Goal: Task Accomplishment & Management: Use online tool/utility

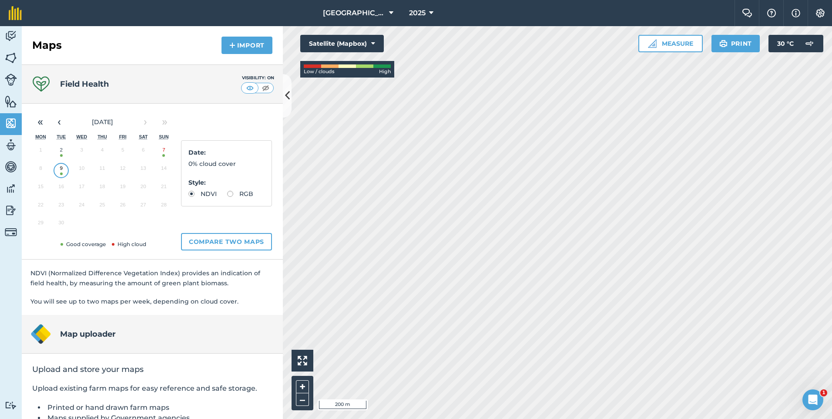
click at [227, 197] on label "RGB" at bounding box center [240, 194] width 26 height 6
radio input "true"
click at [7, 39] on img at bounding box center [11, 36] width 12 height 13
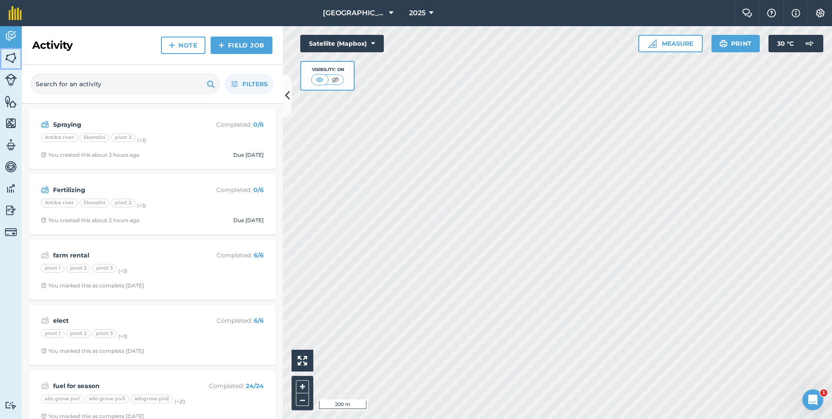
click at [8, 59] on img at bounding box center [11, 57] width 12 height 13
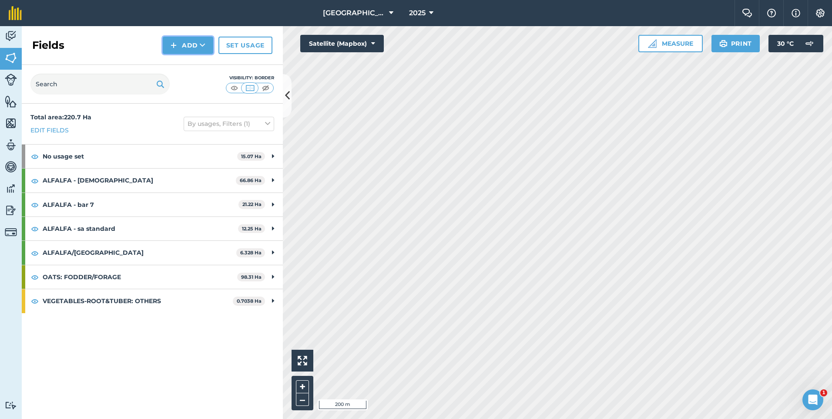
click at [179, 44] on button "Add" at bounding box center [188, 45] width 50 height 17
click at [190, 62] on link "Draw" at bounding box center [188, 64] width 48 height 19
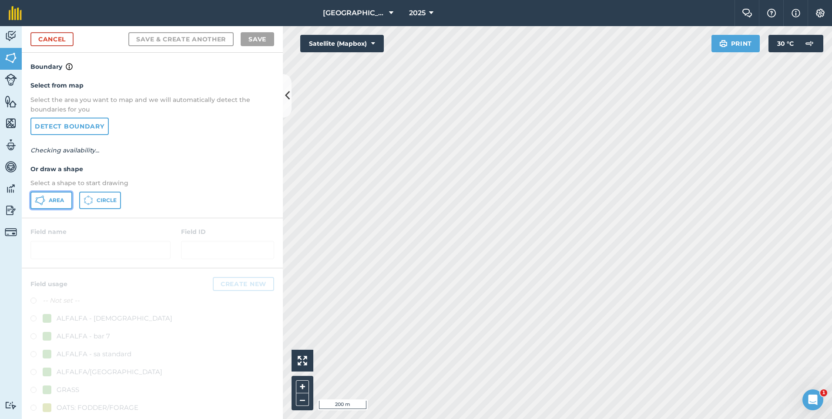
click at [52, 199] on span "Area" at bounding box center [56, 200] width 15 height 7
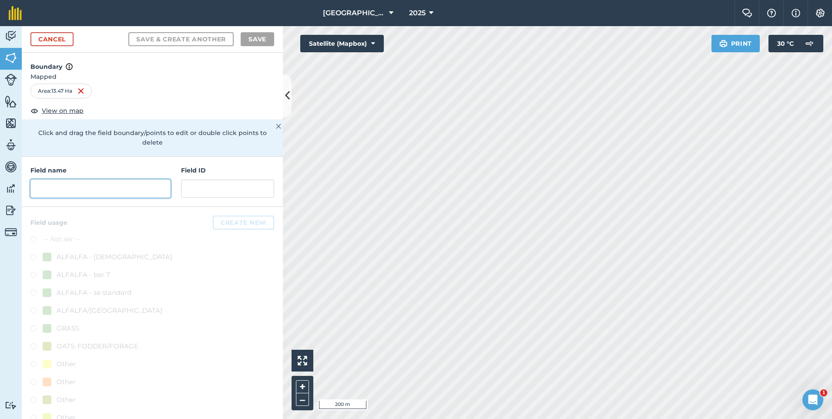
click at [97, 191] on input "text" at bounding box center [100, 188] width 140 height 18
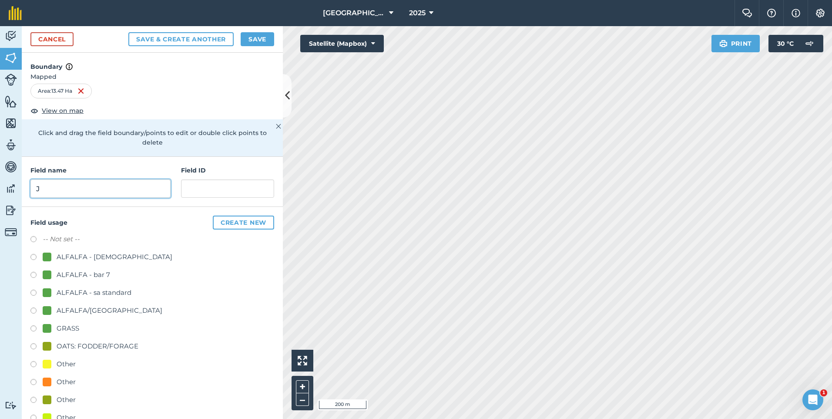
type input "J"
click at [251, 44] on button "Save" at bounding box center [258, 39] width 34 height 14
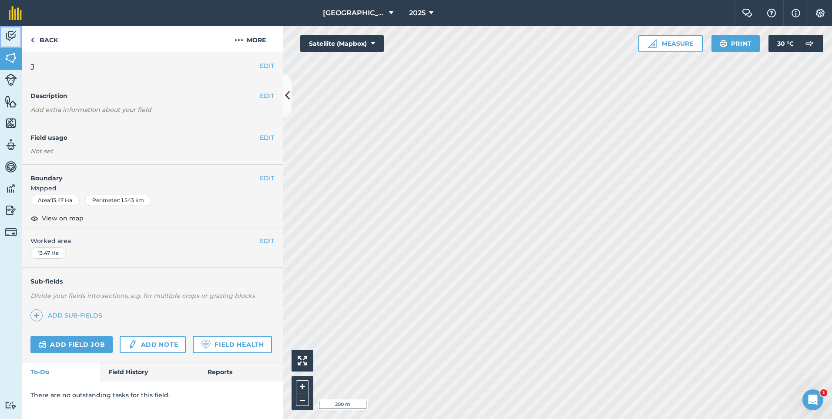
click at [10, 35] on img at bounding box center [11, 36] width 12 height 13
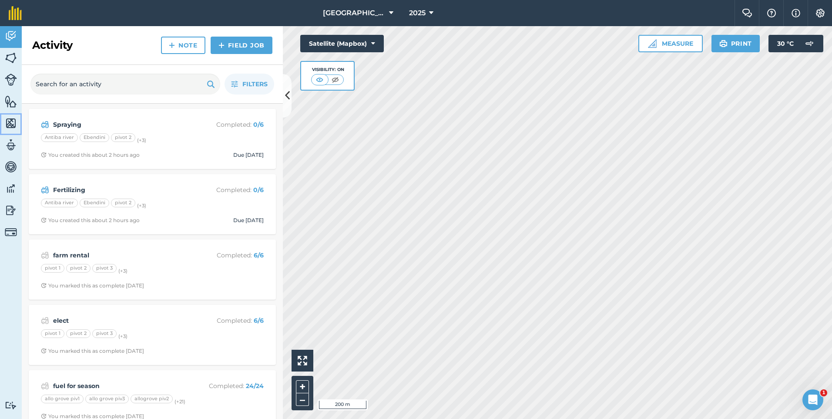
click at [10, 124] on img at bounding box center [11, 123] width 12 height 13
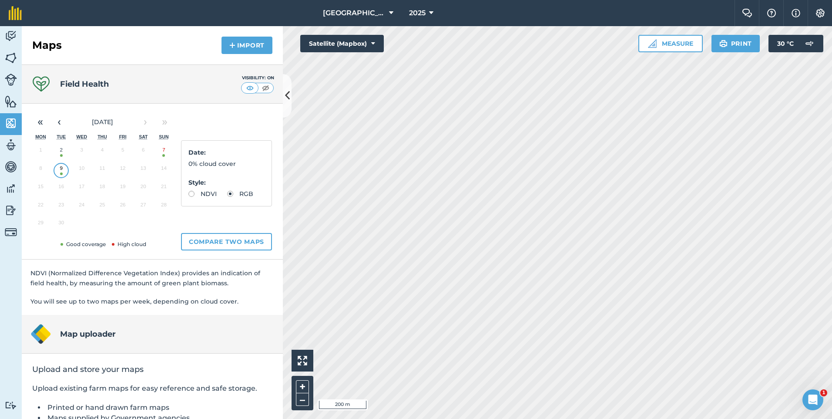
click at [64, 171] on button "9" at bounding box center [61, 170] width 20 height 18
click at [161, 155] on button "7" at bounding box center [164, 152] width 20 height 18
click at [61, 171] on button "9" at bounding box center [61, 170] width 20 height 18
click at [188, 191] on label "NDVI" at bounding box center [202, 194] width 28 height 6
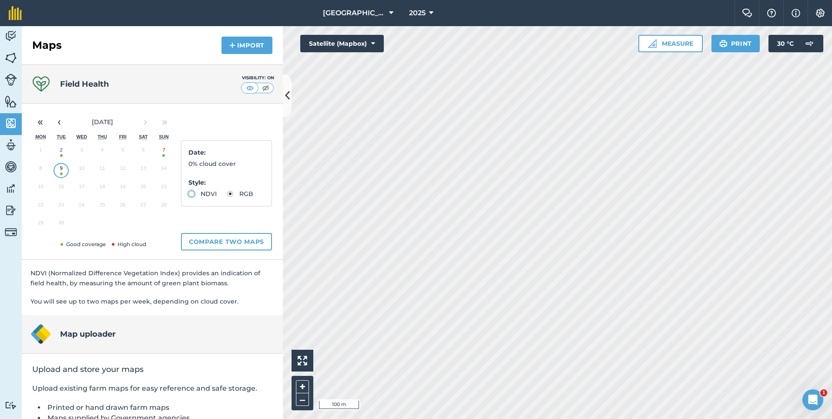
radio input "true"
click at [17, 57] on link "Fields" at bounding box center [11, 59] width 22 height 22
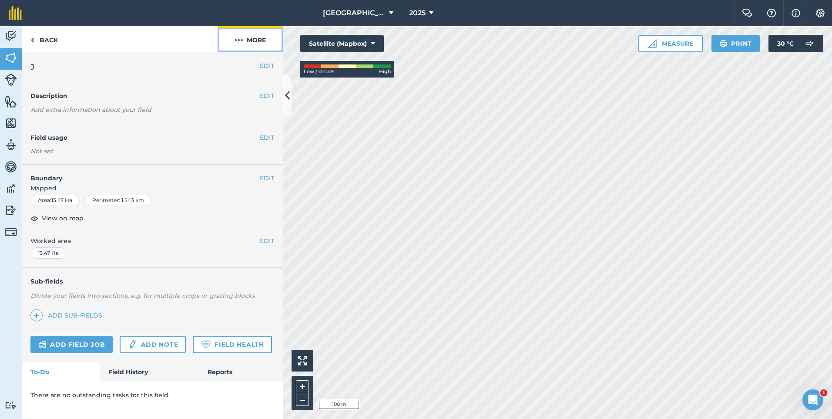
click at [262, 46] on button "More" at bounding box center [250, 39] width 65 height 26
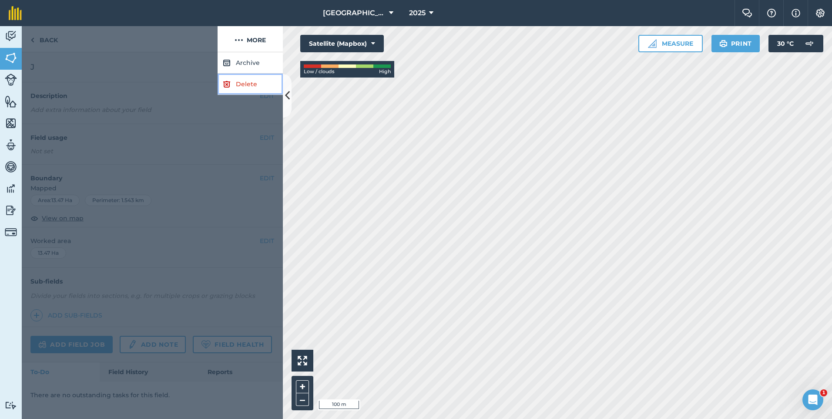
click at [245, 90] on link "Delete" at bounding box center [250, 84] width 65 height 21
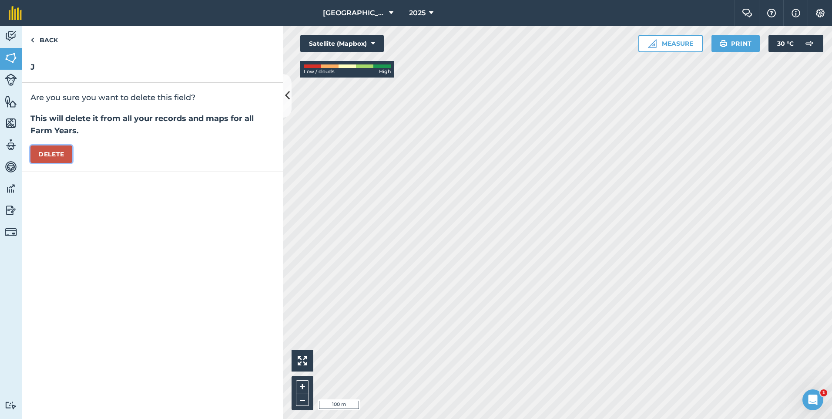
click at [53, 147] on button "Delete" at bounding box center [51, 153] width 42 height 17
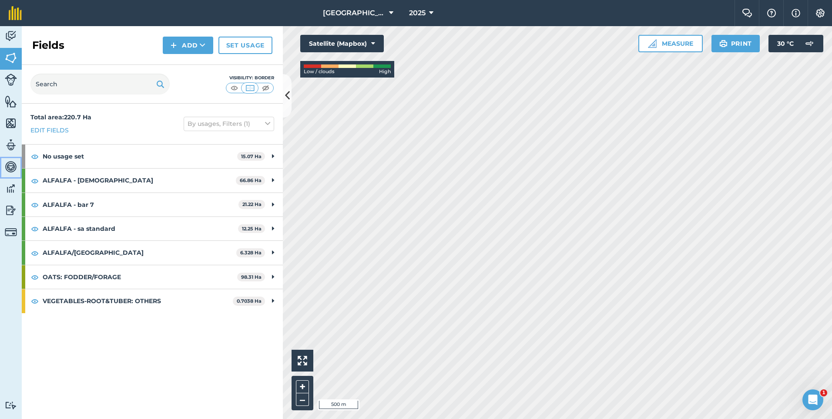
click at [4, 165] on link "Vehicles" at bounding box center [11, 168] width 22 height 22
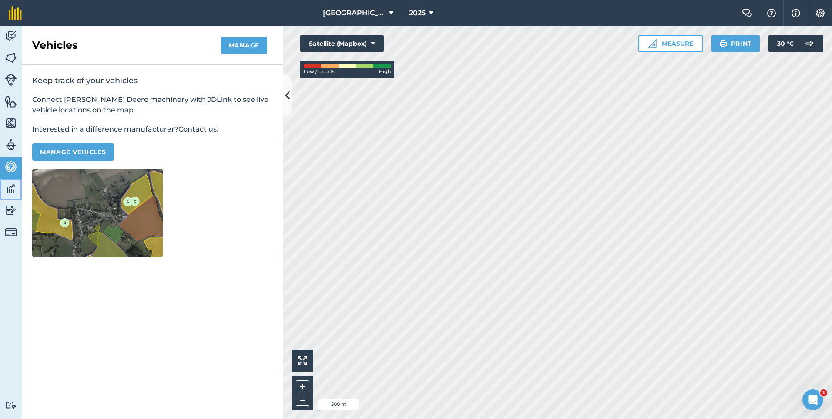
click at [15, 188] on img at bounding box center [11, 188] width 12 height 13
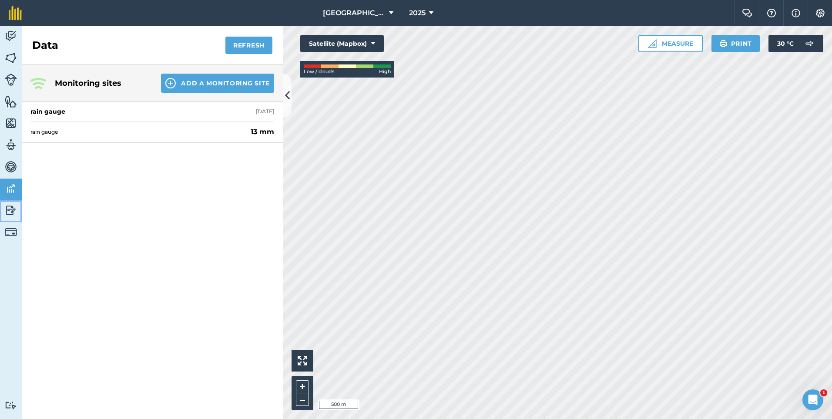
click at [13, 207] on img at bounding box center [11, 210] width 12 height 13
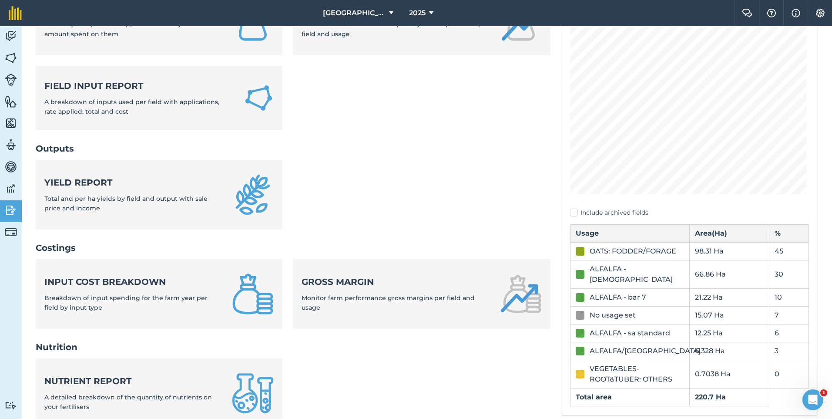
scroll to position [131, 0]
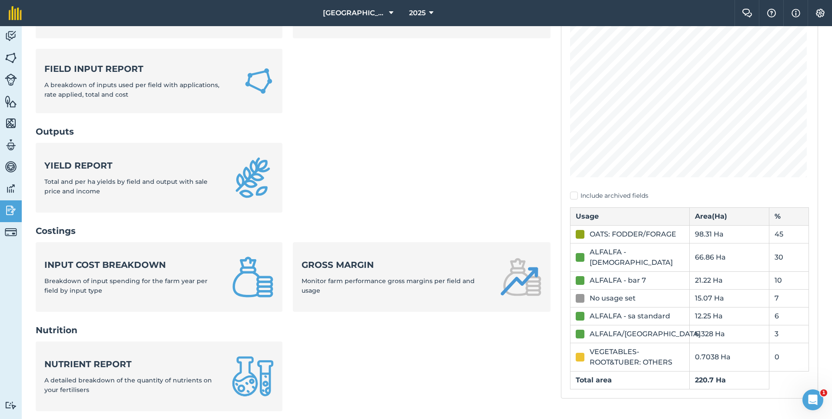
click at [627, 293] on div "No usage set" at bounding box center [613, 298] width 46 height 10
click at [12, 37] on img at bounding box center [11, 36] width 12 height 13
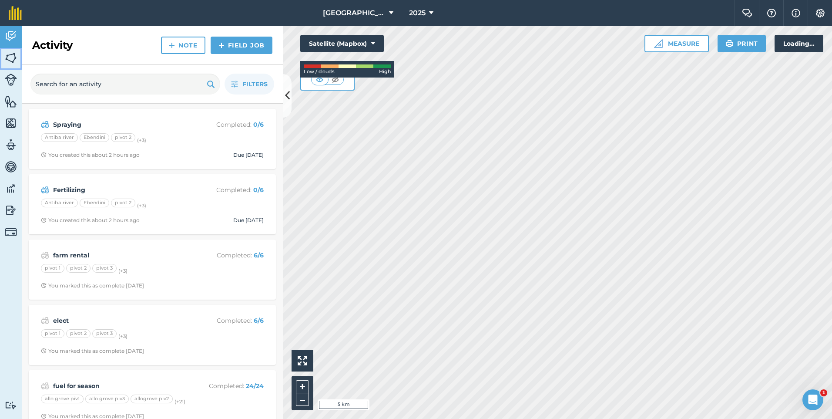
click at [12, 54] on img at bounding box center [11, 57] width 12 height 13
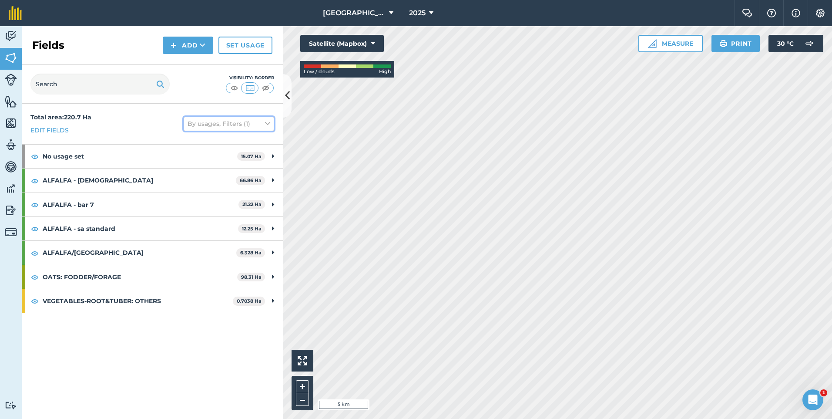
click at [193, 124] on button "By usages, Filters (1)" at bounding box center [229, 124] width 90 height 14
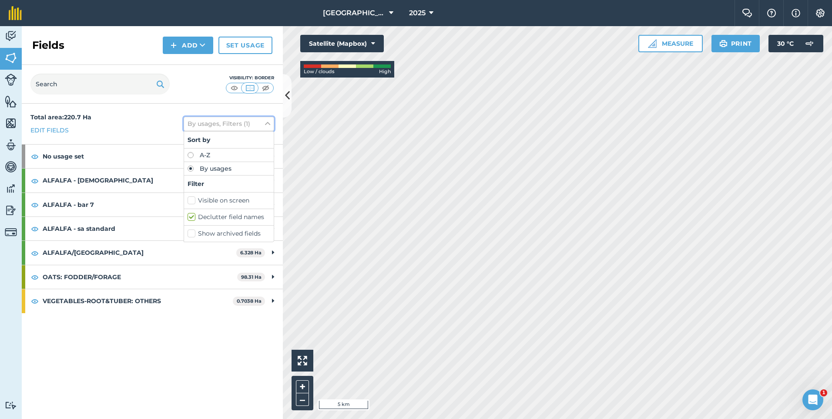
click at [195, 125] on button "By usages, Filters (1)" at bounding box center [229, 124] width 90 height 14
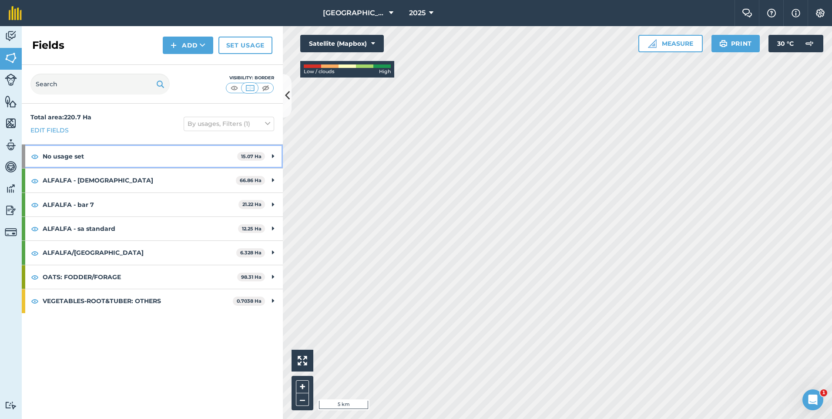
click at [165, 158] on strong "No usage set" at bounding box center [140, 155] width 194 height 23
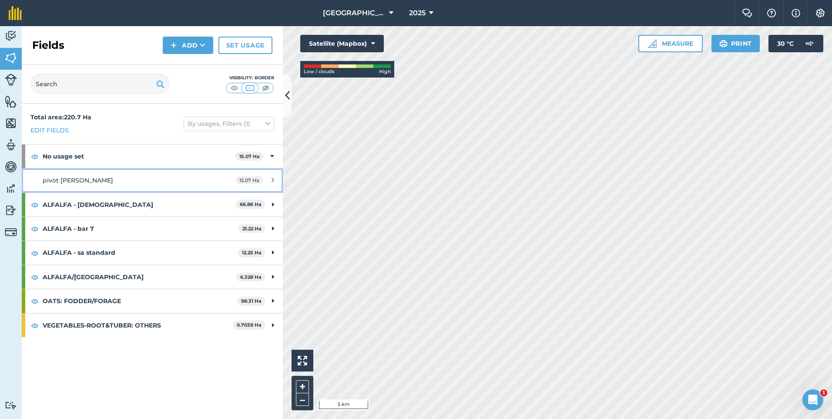
click at [203, 179] on div "pivot [PERSON_NAME]" at bounding box center [125, 180] width 164 height 10
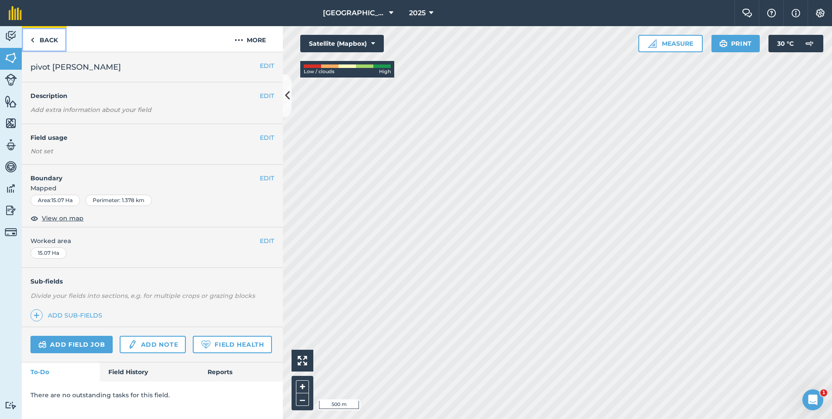
click at [45, 48] on link "Back" at bounding box center [44, 39] width 45 height 26
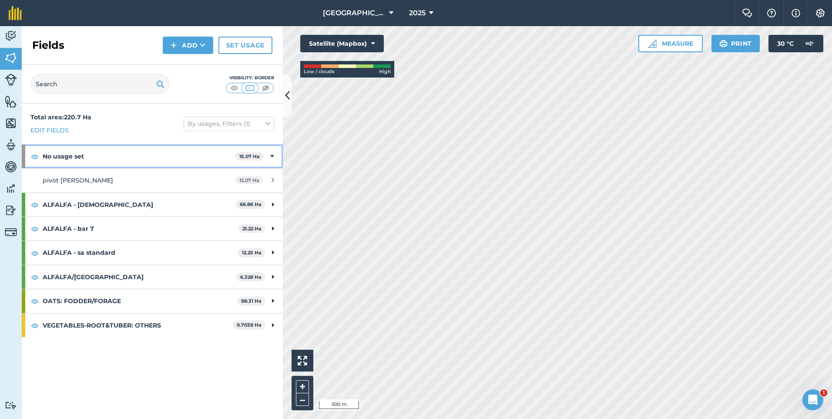
click at [271, 155] on icon at bounding box center [272, 156] width 4 height 10
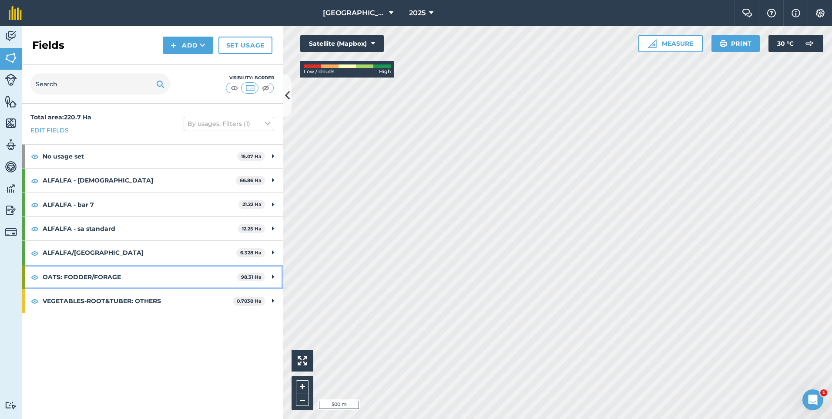
click at [274, 279] on div "OATS: FODDER/FORAGE 98.31 Ha" at bounding box center [152, 276] width 261 height 23
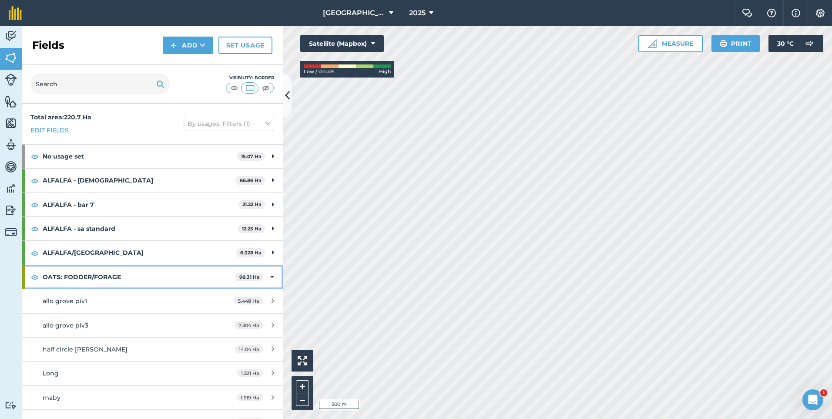
click at [274, 279] on div "OATS: FODDER/FORAGE 98.31 Ha" at bounding box center [152, 276] width 261 height 23
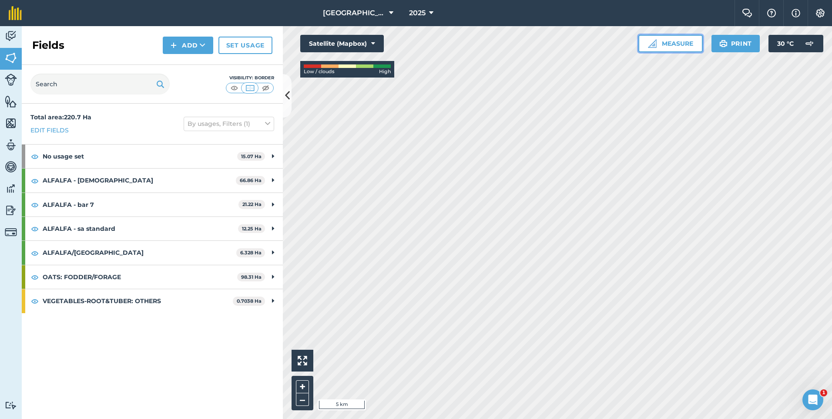
click at [646, 36] on button "Measure" at bounding box center [670, 43] width 64 height 17
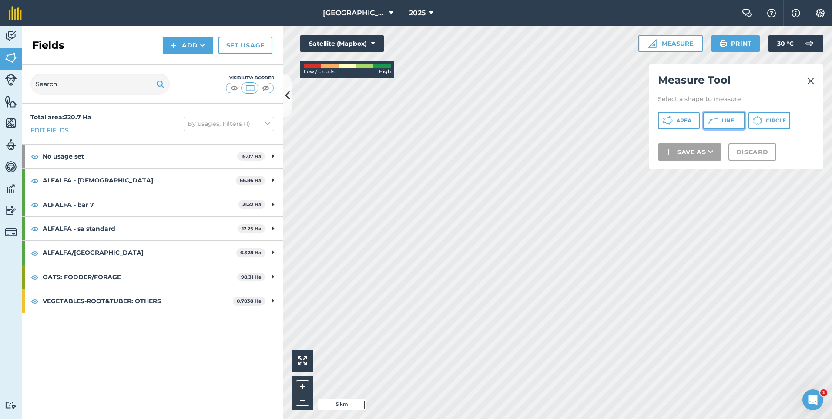
click at [743, 123] on button "Line" at bounding box center [724, 120] width 42 height 17
click at [812, 82] on img at bounding box center [811, 81] width 8 height 10
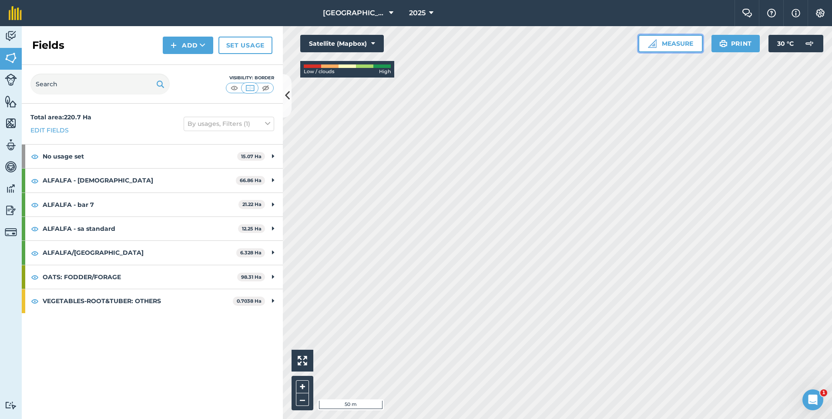
click at [679, 48] on button "Measure" at bounding box center [670, 43] width 64 height 17
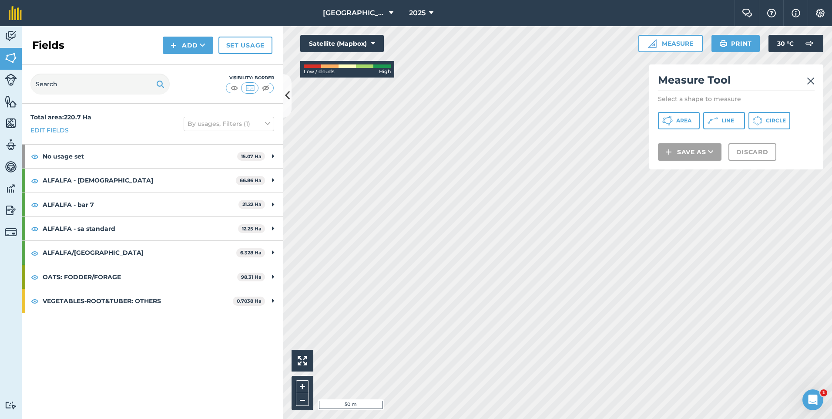
click at [811, 81] on img at bounding box center [811, 81] width 8 height 10
